Goal: Find contact information: Find contact information

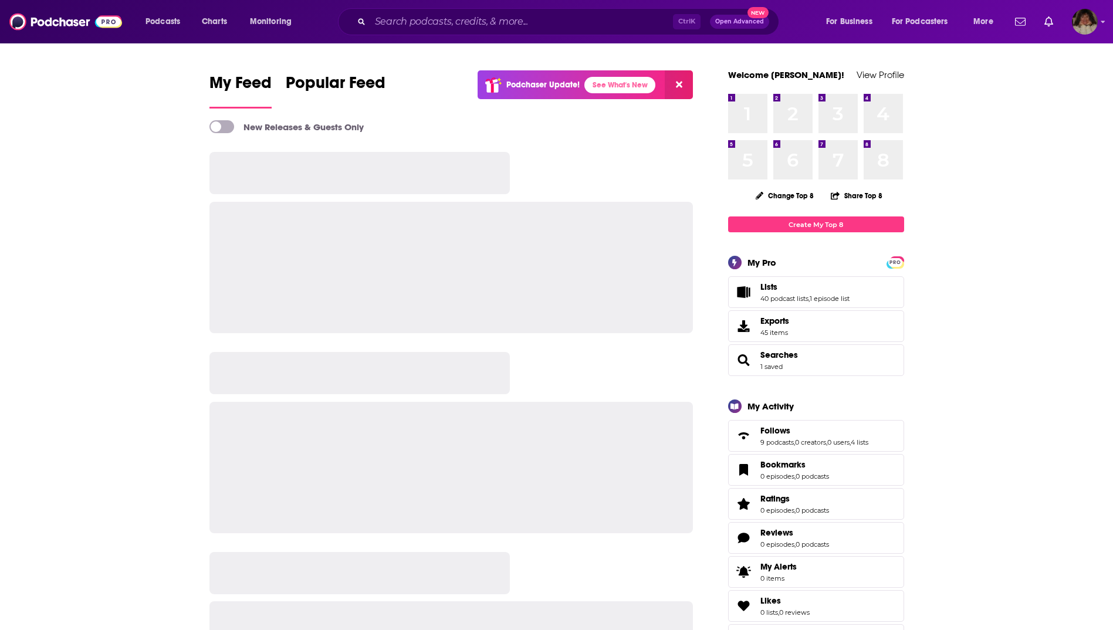
click at [481, 9] on div "Ctrl K Open Advanced New" at bounding box center [558, 21] width 441 height 27
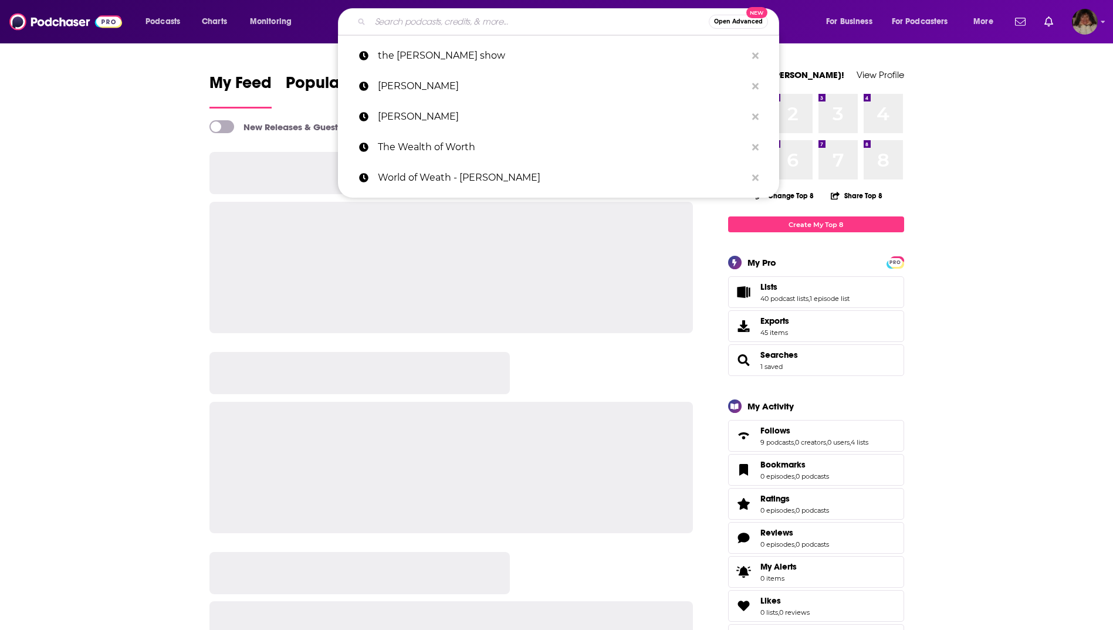
click at [479, 28] on input "Search podcasts, credits, & more..." at bounding box center [539, 21] width 339 height 19
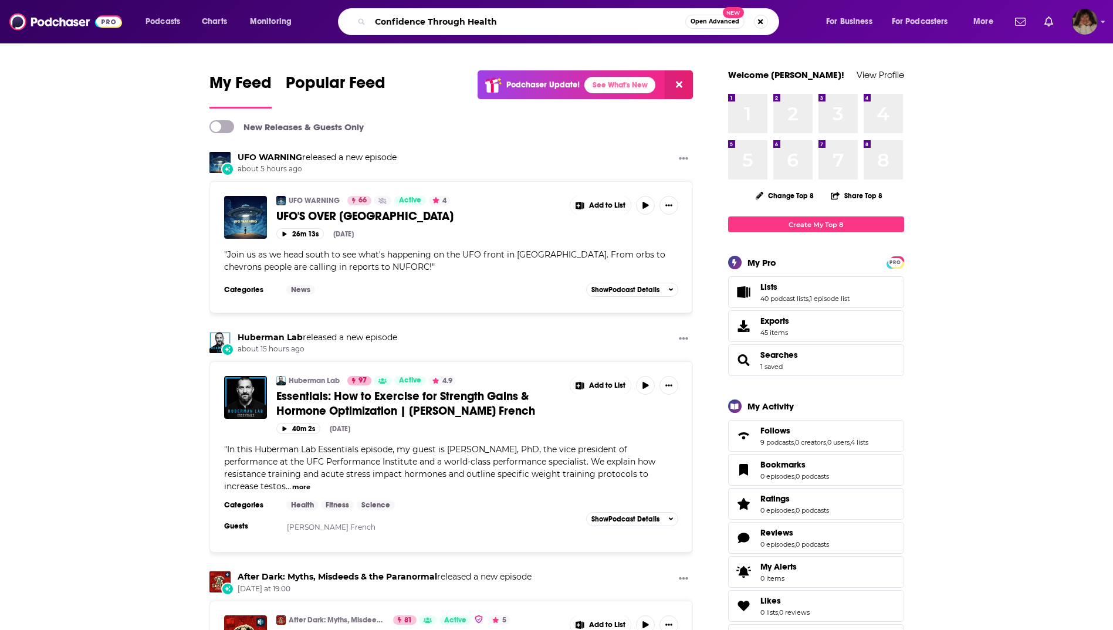
type input "Confidence Through Health"
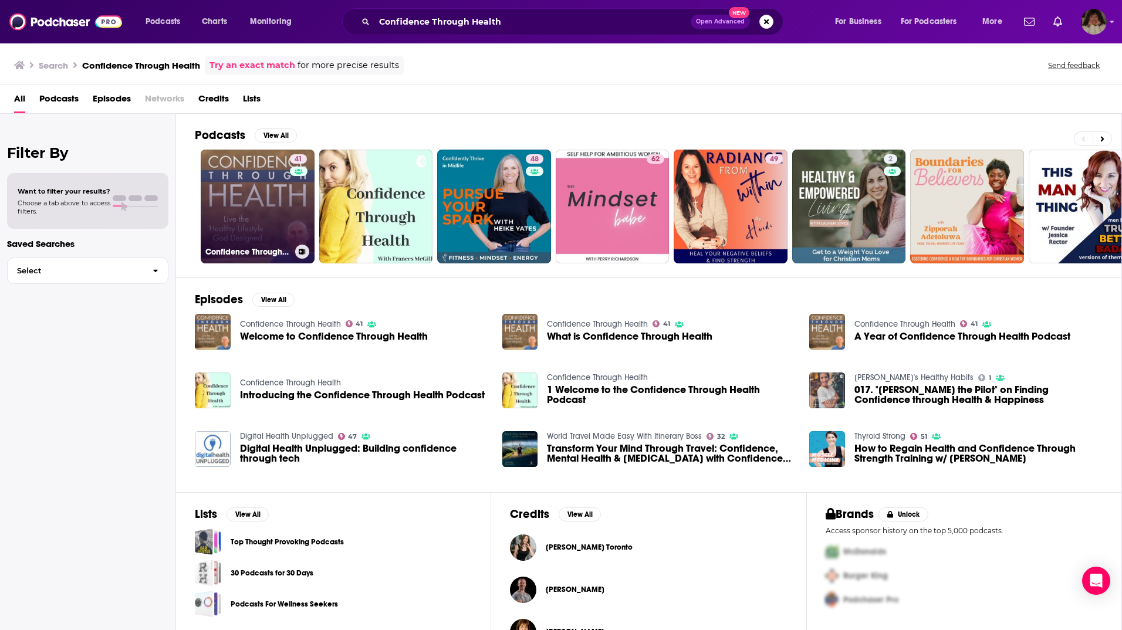
click at [270, 220] on link "41 Confidence Through Health" at bounding box center [258, 207] width 114 height 114
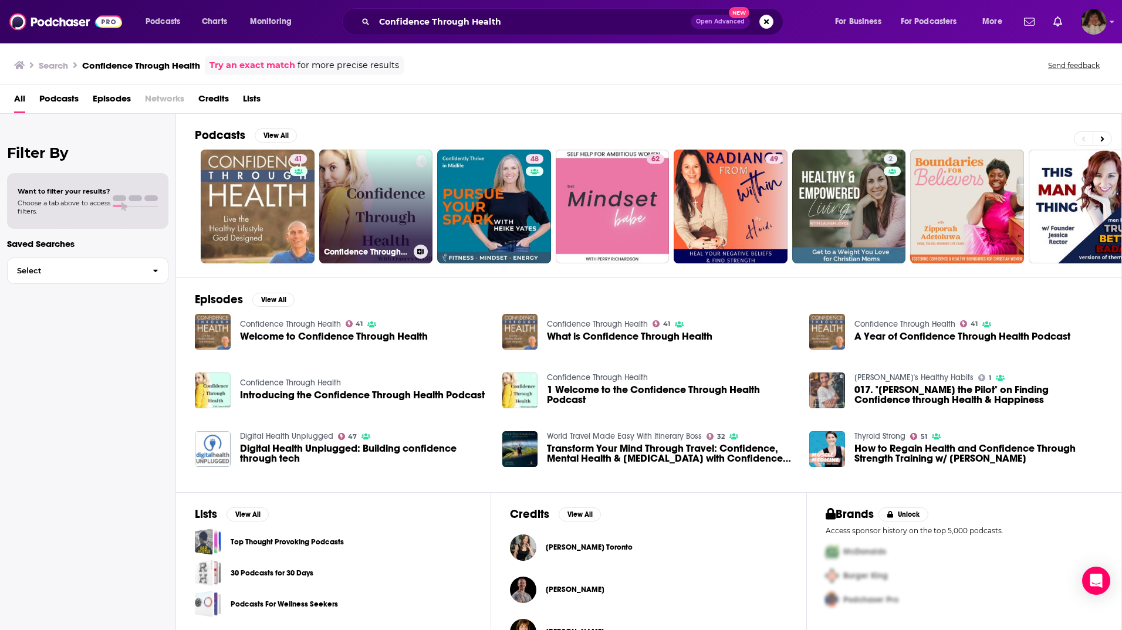
click at [386, 225] on link "Confidence Through Health" at bounding box center [376, 207] width 114 height 114
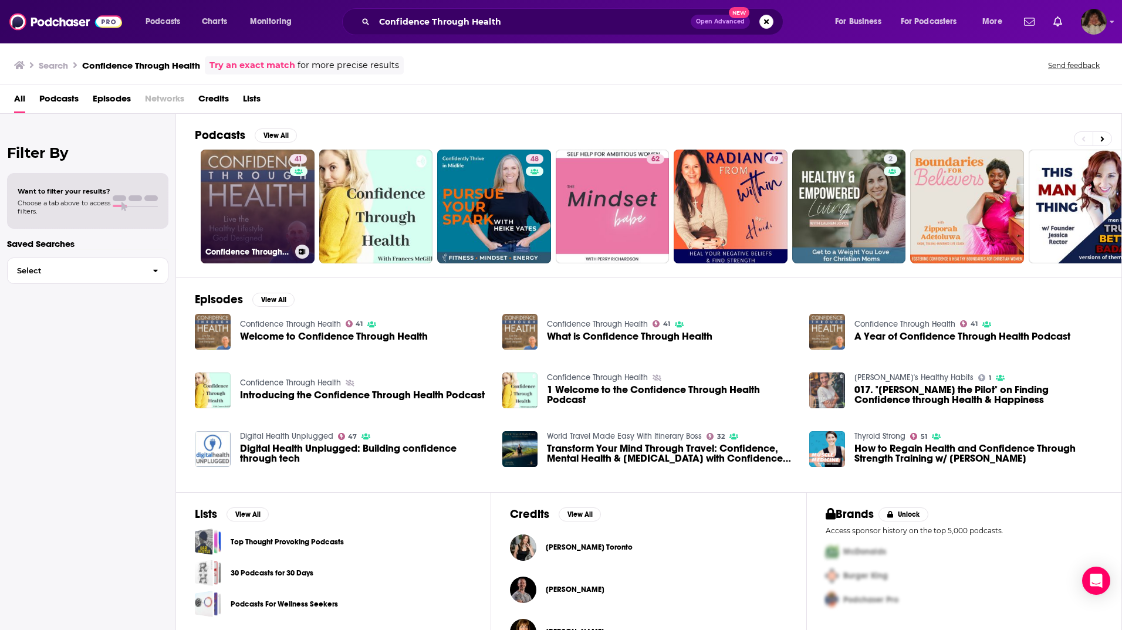
click at [252, 212] on link "41 Confidence Through Health" at bounding box center [258, 207] width 114 height 114
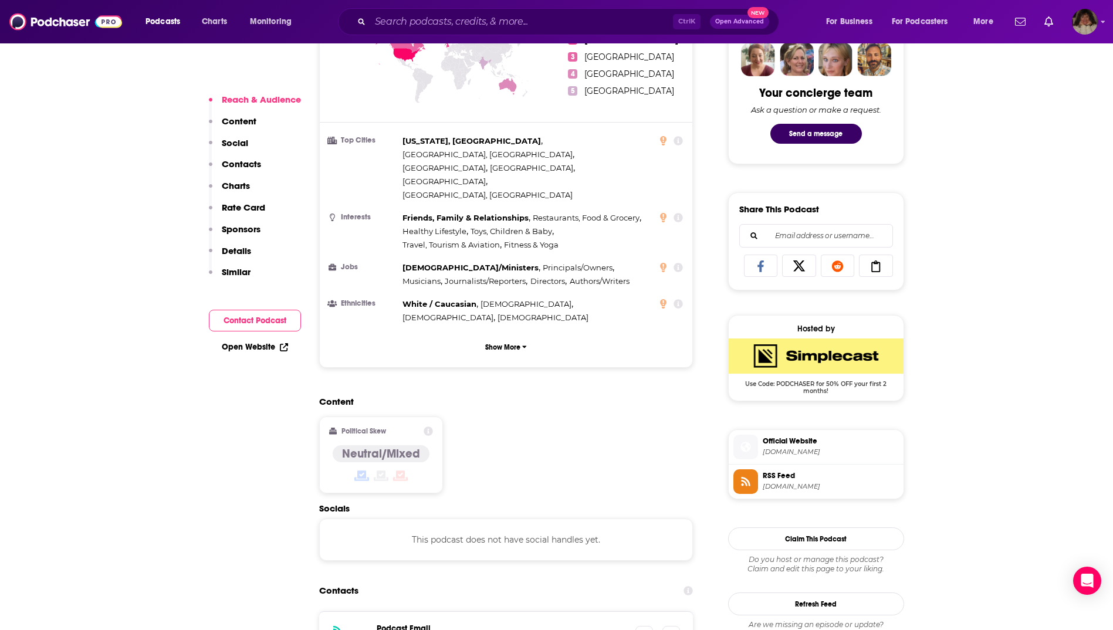
scroll to position [880, 0]
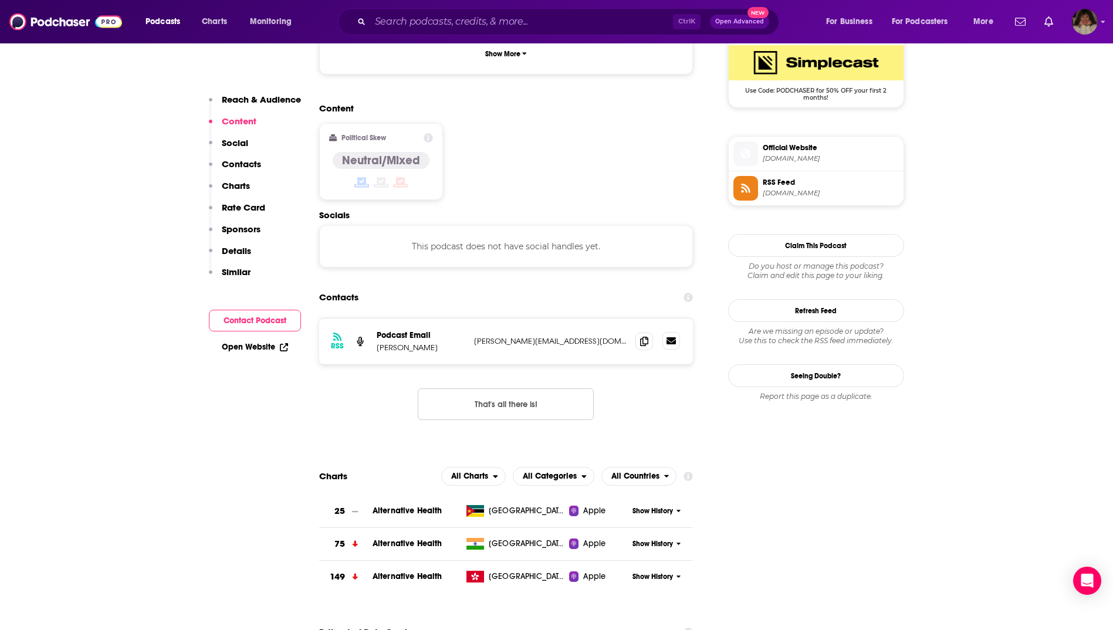
click at [673, 337] on icon at bounding box center [671, 340] width 9 height 7
